Goal: Task Accomplishment & Management: Complete application form

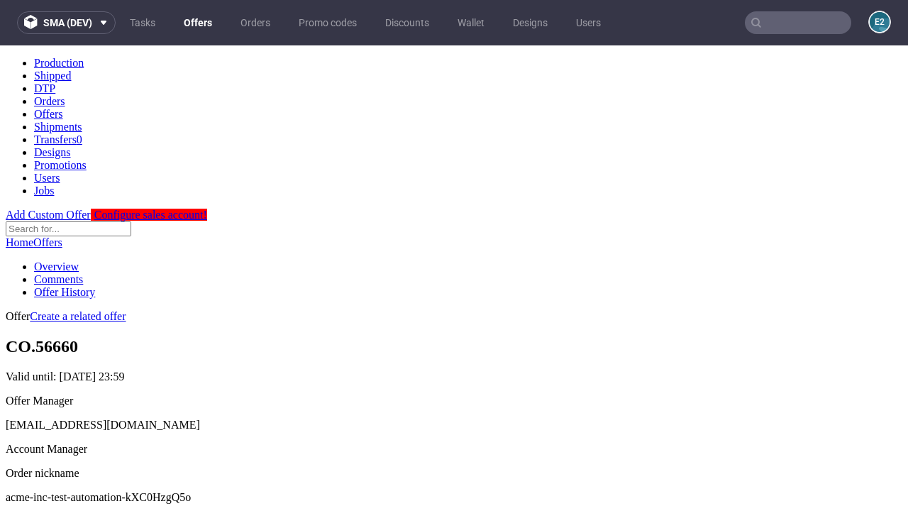
scroll to position [140, 0]
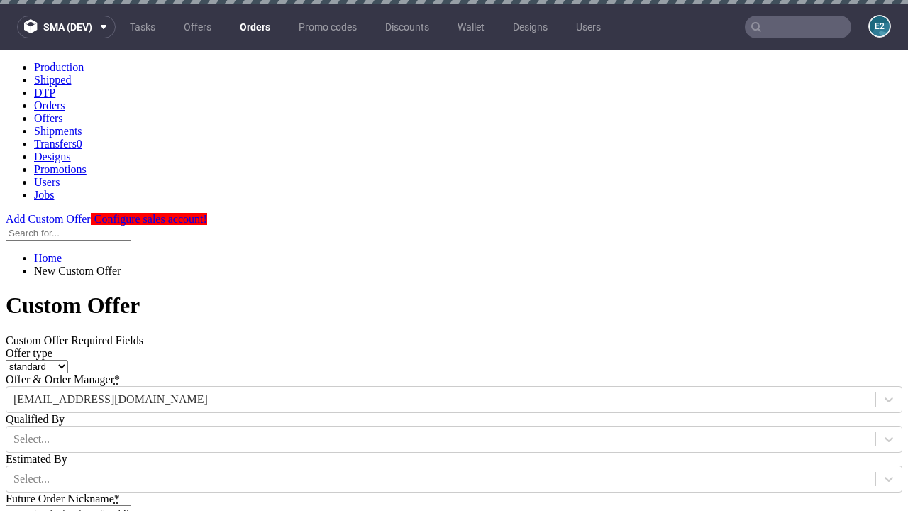
type input "acme-inc-test-automation-kXC0HzgQ5o"
type input "[DATE]"
type input "[EMAIL_ADDRESS][DOMAIN_NAME]"
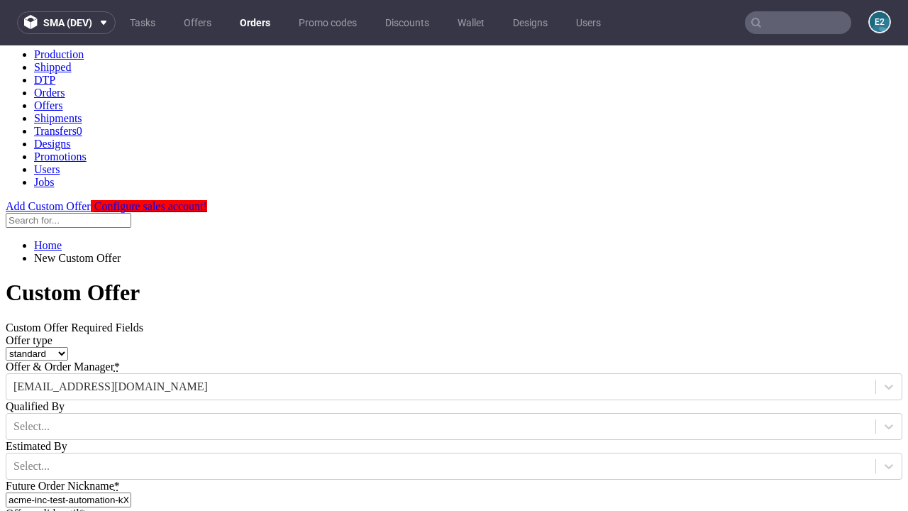
select select "gb"
type input "[EMAIL_ADDRESS][DOMAIN_NAME]"
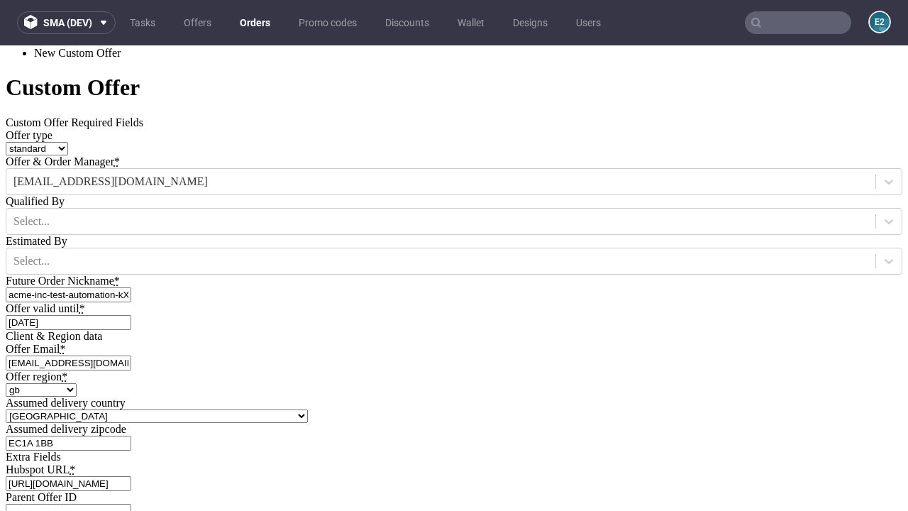
type input "[URL][DOMAIN_NAME]"
type input "Please wait..."
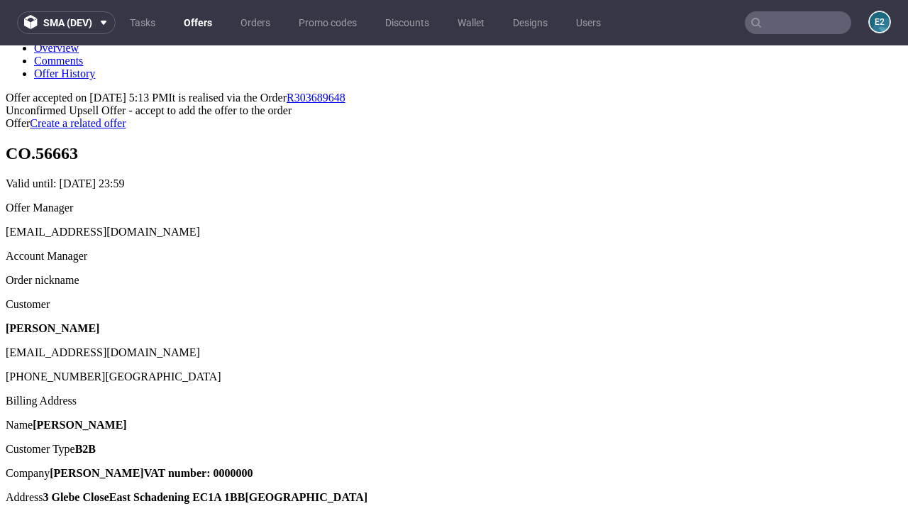
scroll to position [219, 0]
type input "In progress..."
